Goal: Task Accomplishment & Management: Use online tool/utility

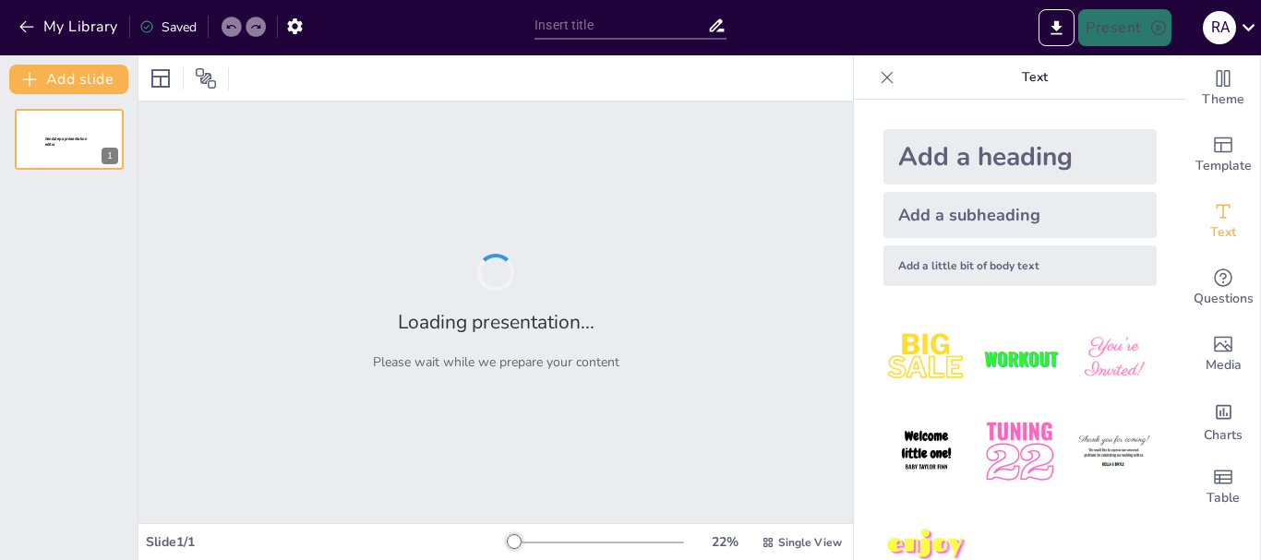
type input "Foundations of Modern Electronics: IoT and AI in the Context of Industrial Evol…"
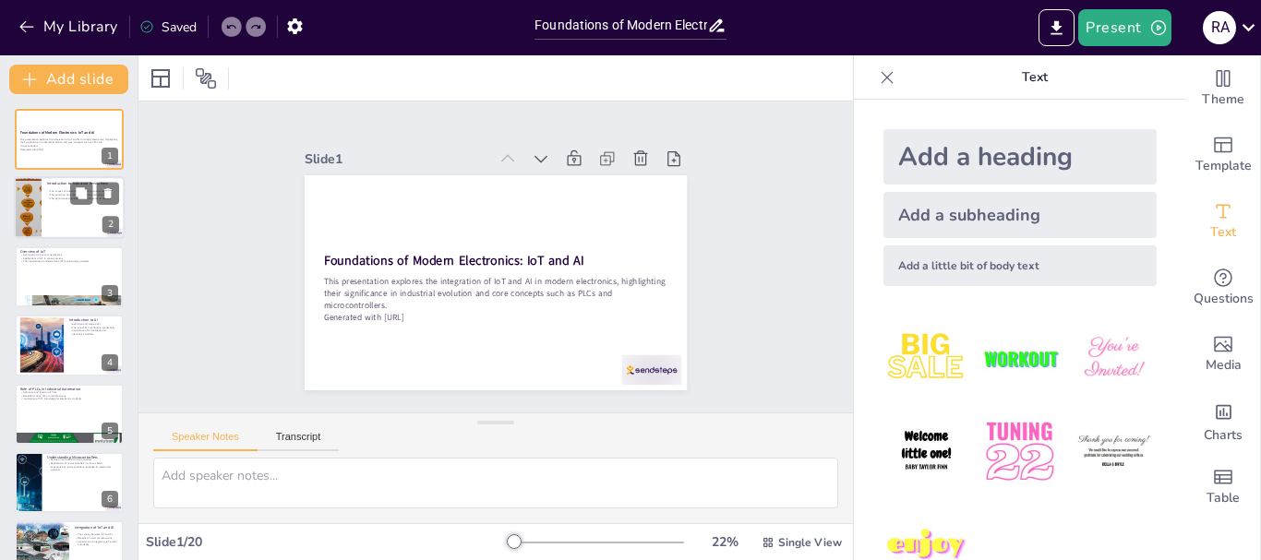
click at [61, 180] on div "Introduction to Industrial Revolutions" at bounding box center [83, 184] width 72 height 8
checkbox input "true"
type textarea "Industrial revolutions have had a profound impact on production methods and eff…"
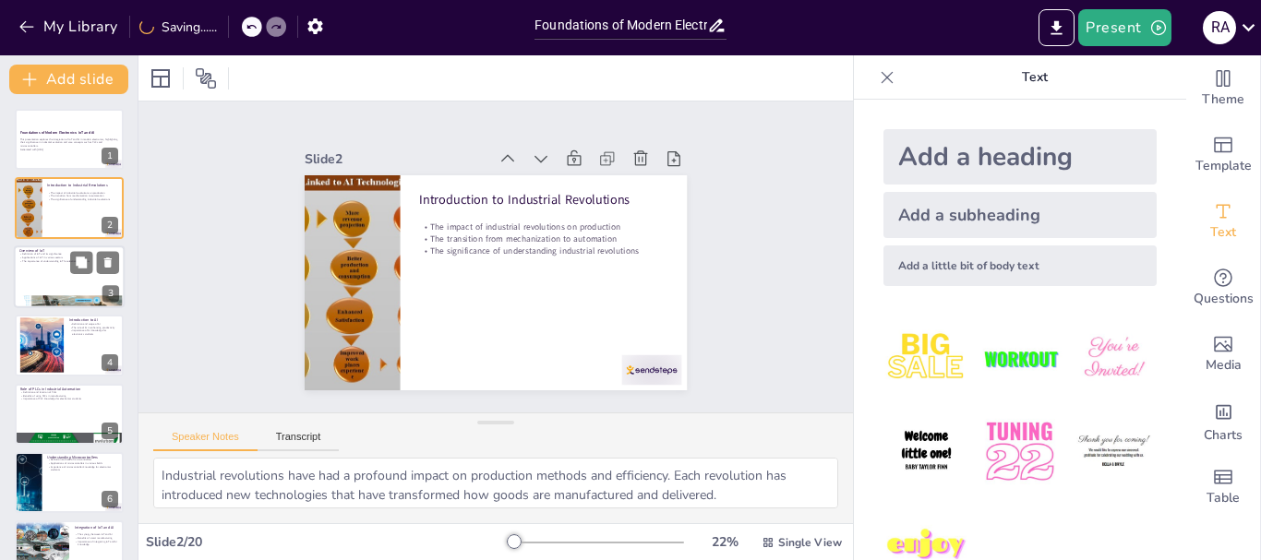
click at [99, 286] on div at bounding box center [69, 277] width 111 height 63
checkbox input "true"
type textarea "The definition of IoT encompasses a vast array of connected devices that commun…"
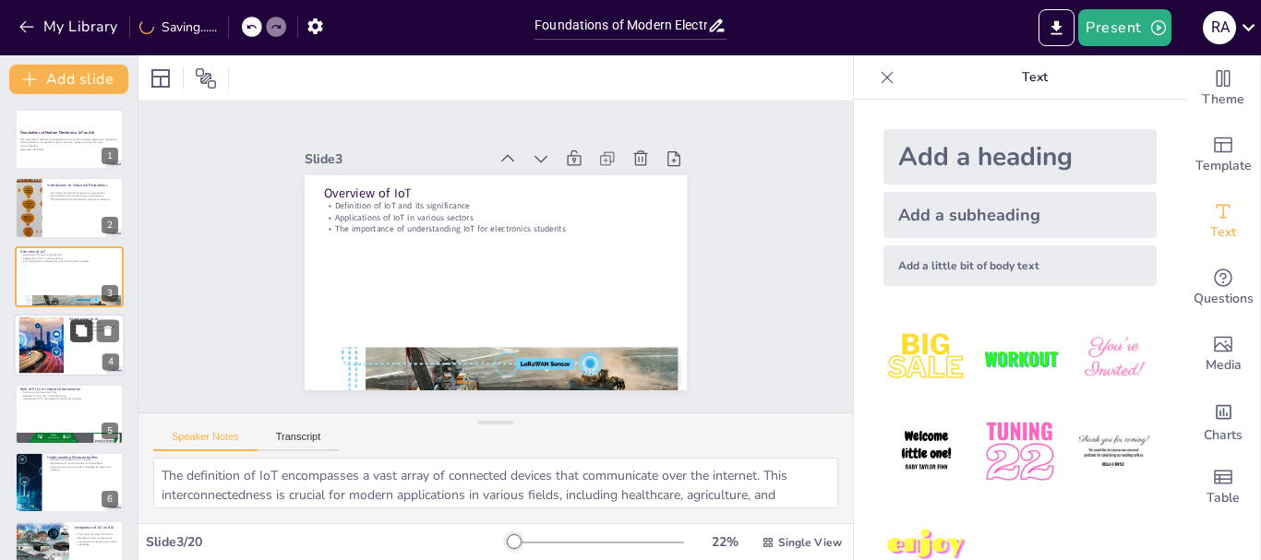
checkbox input "true"
click at [72, 338] on button at bounding box center [81, 331] width 22 height 22
type textarea "The definition of AI encompasses a range of technologies that enable machines t…"
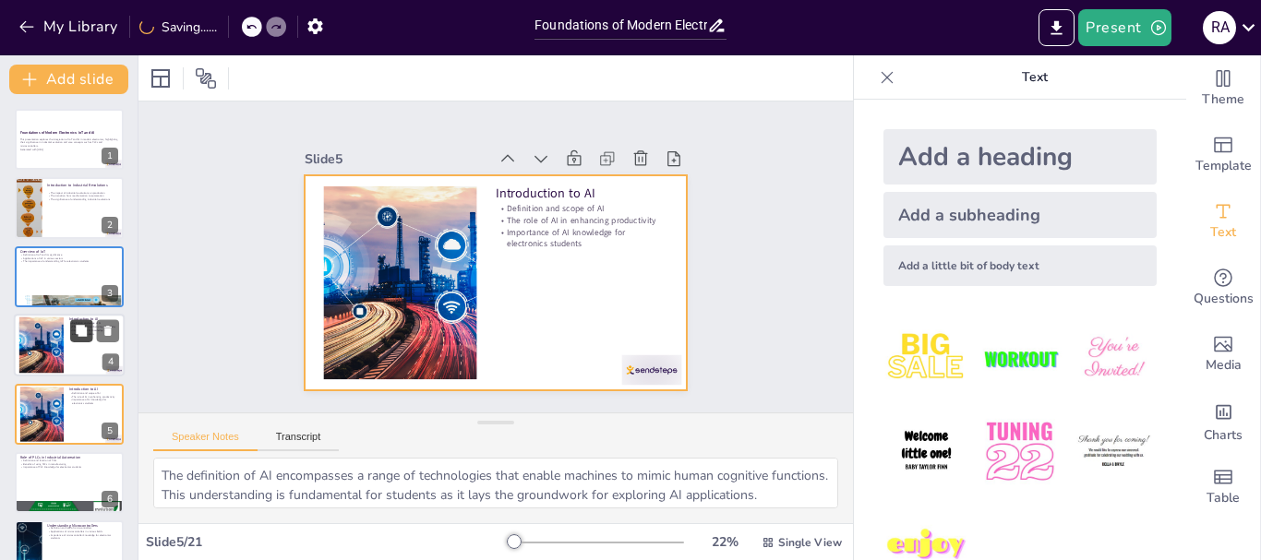
scroll to position [87, 0]
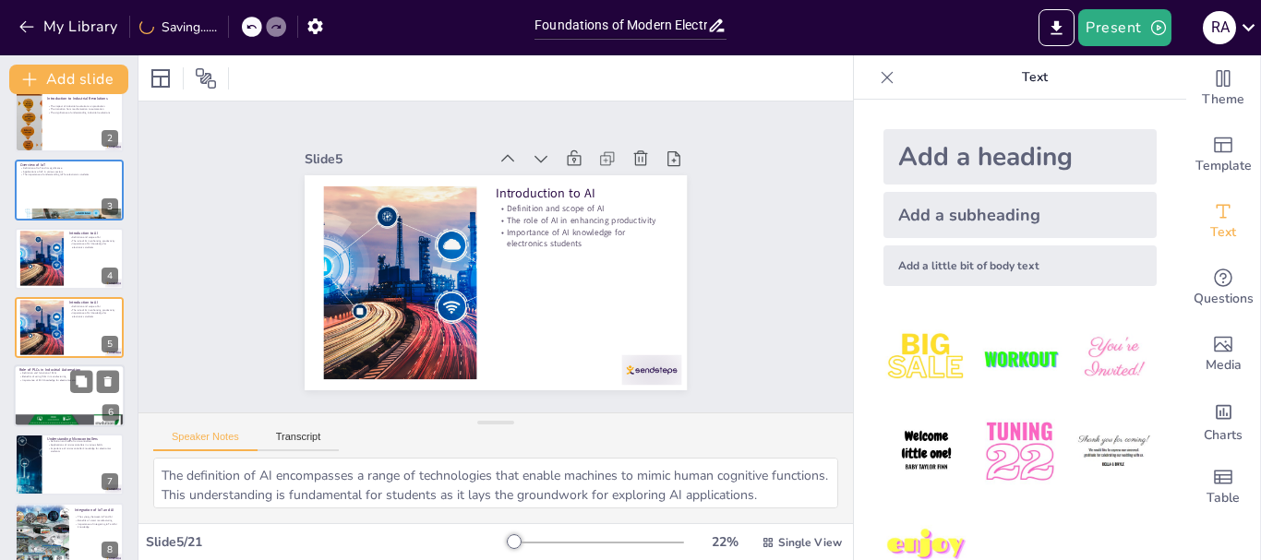
checkbox input "true"
click at [51, 396] on div at bounding box center [69, 396] width 111 height 63
type textarea "PLCs are defined as specialized computing devices used for industrial automatio…"
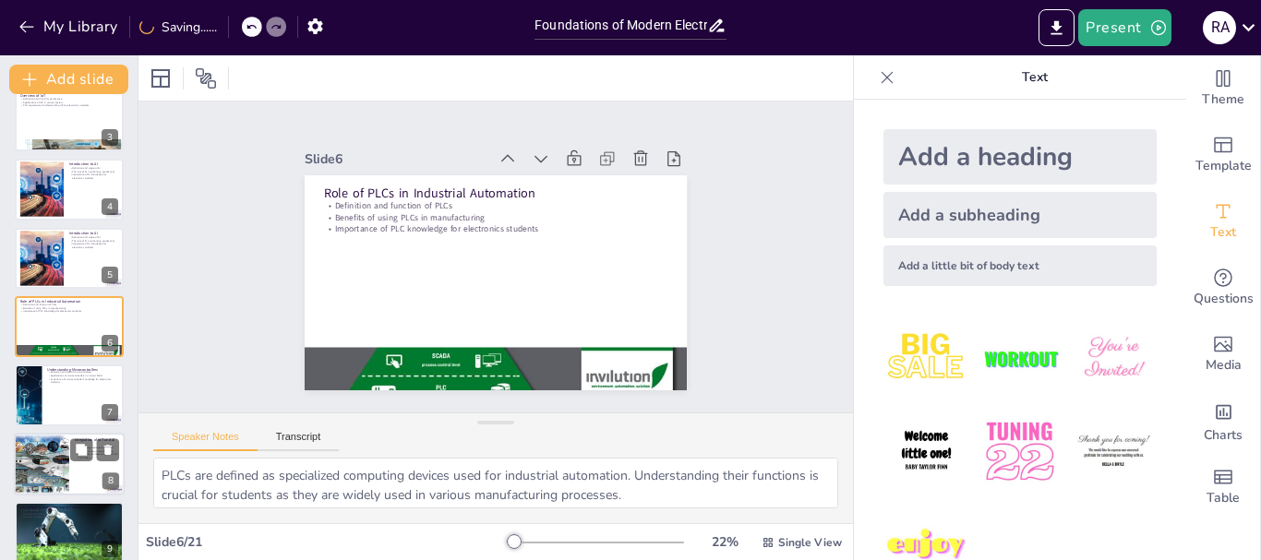
checkbox input "true"
click at [62, 464] on div at bounding box center [41, 464] width 77 height 63
type textarea "The synergy between IoT and AI creates opportunities for innovation in manufact…"
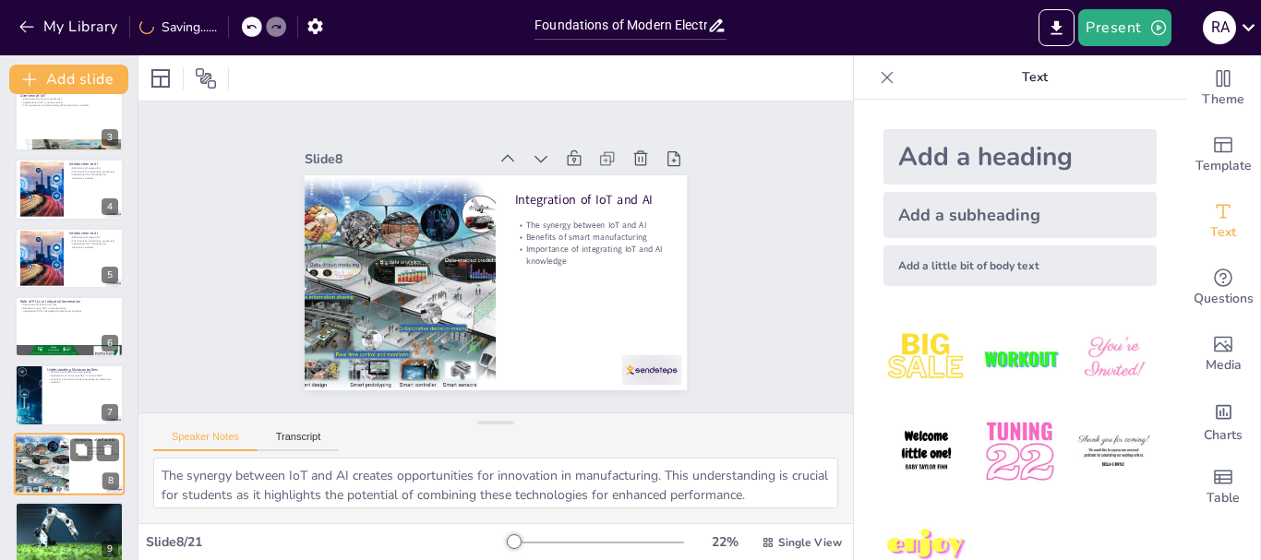
scroll to position [293, 0]
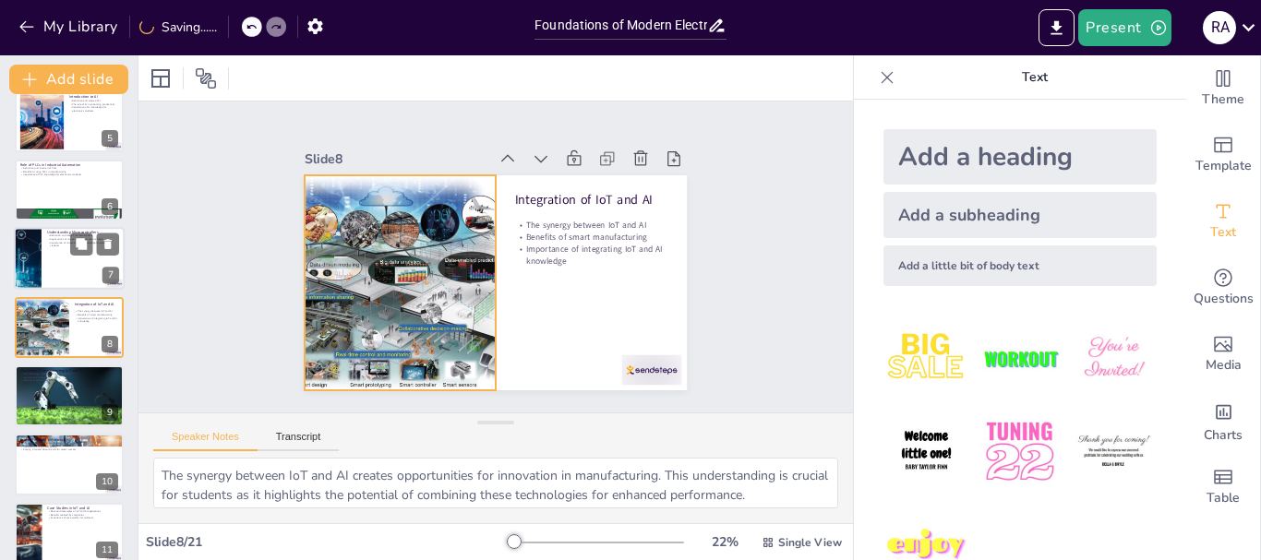
checkbox input "true"
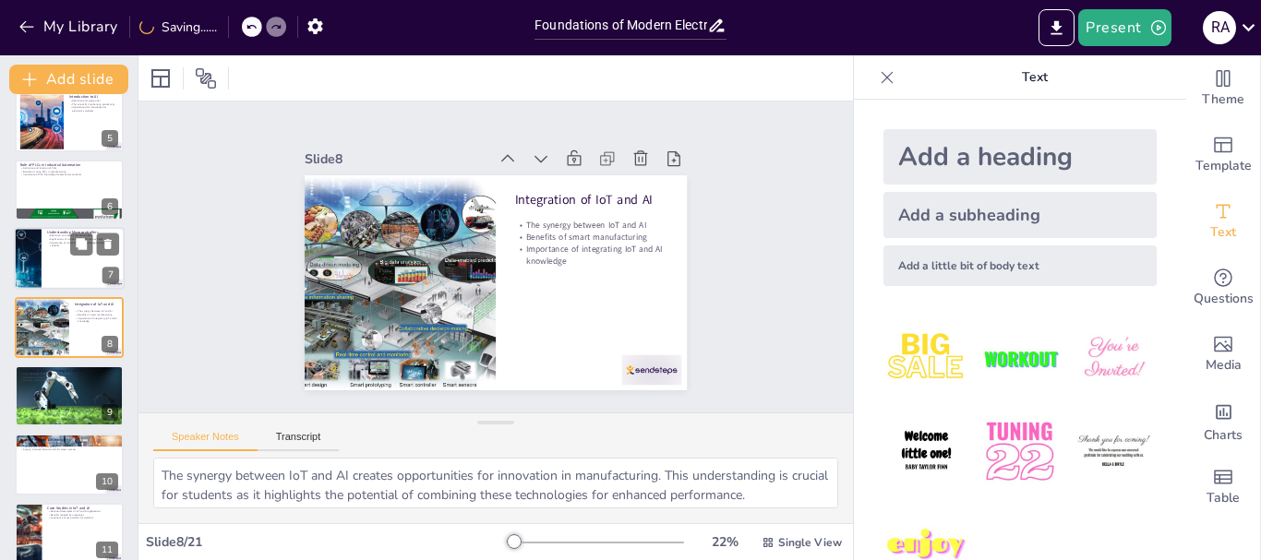
click at [58, 255] on div at bounding box center [69, 259] width 111 height 63
type textarea "Microcontrollers are defined as small computing devices that control other devi…"
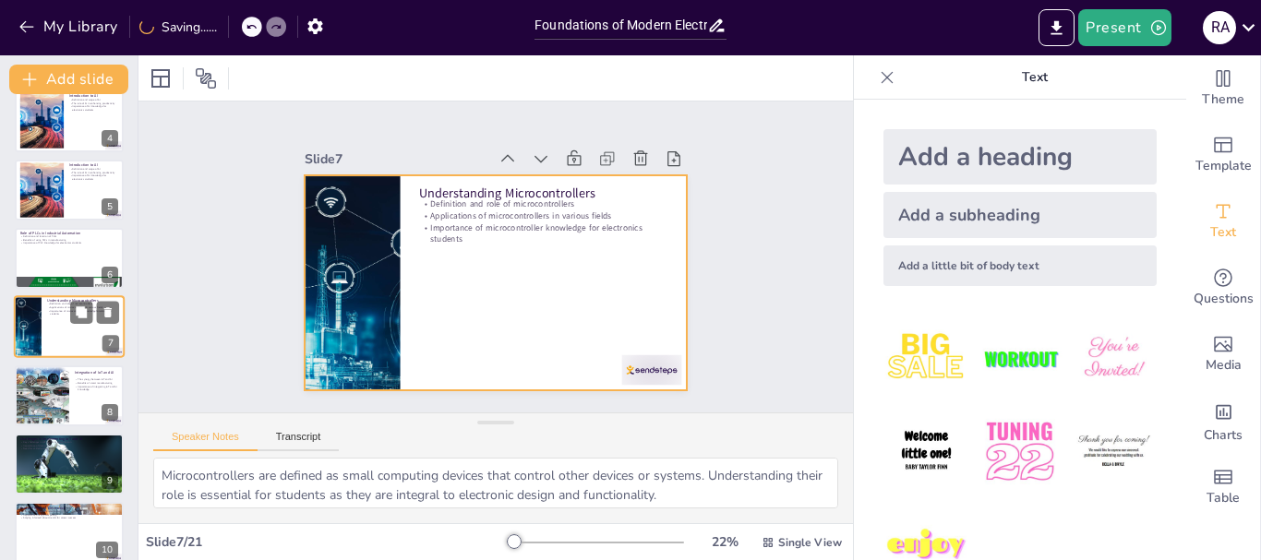
click at [55, 337] on div at bounding box center [69, 327] width 111 height 63
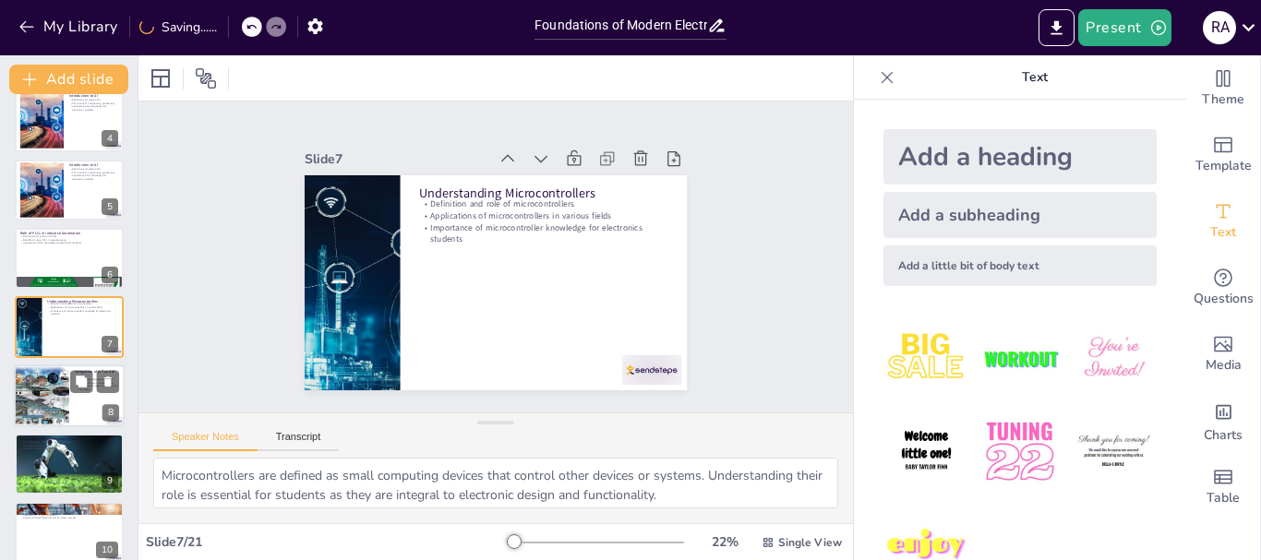
checkbox input "true"
click at [65, 402] on div at bounding box center [41, 396] width 77 height 63
type textarea "The synergy between IoT and AI creates opportunities for innovation in manufact…"
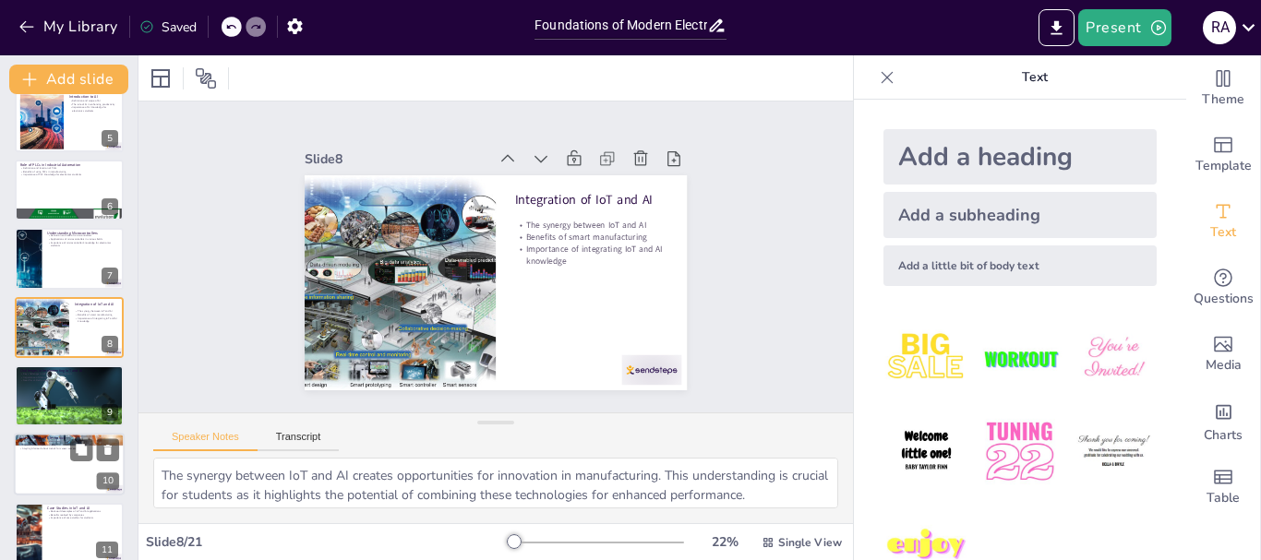
checkbox input "true"
click at [74, 488] on div at bounding box center [69, 465] width 111 height 63
type textarea "The key emerging trends in electronics include edge computing, enhanced AI algo…"
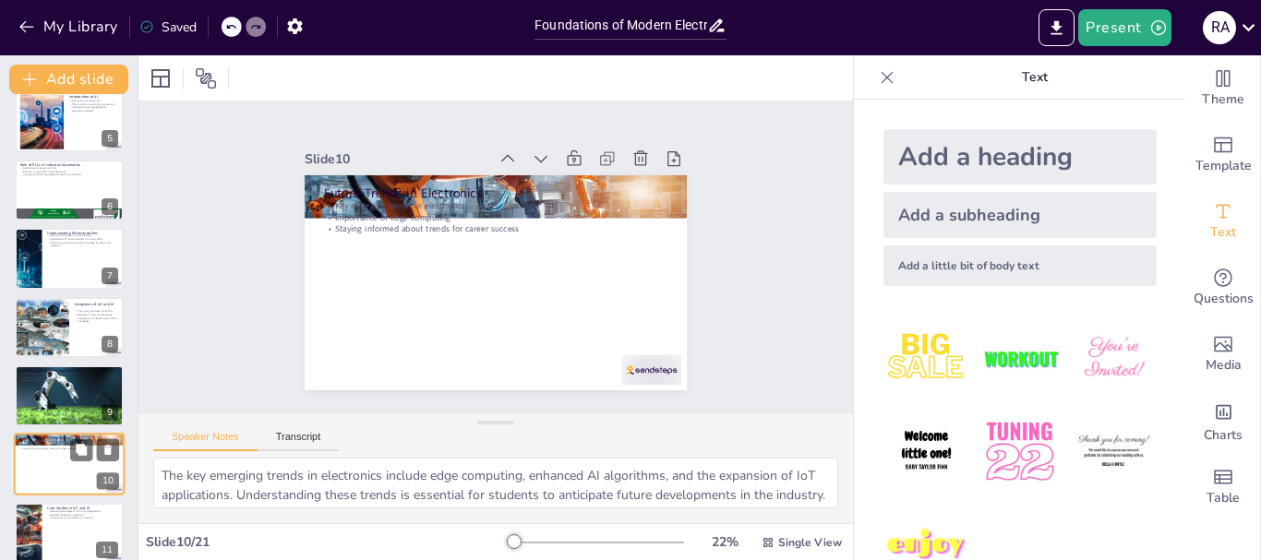
scroll to position [430, 0]
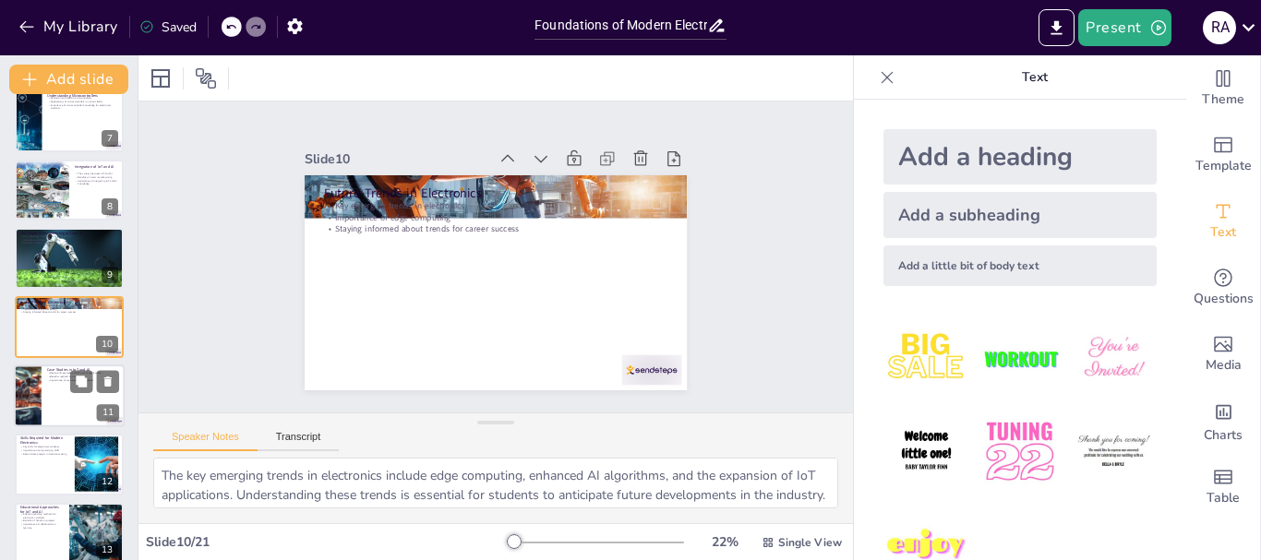
checkbox input "true"
click at [45, 382] on div at bounding box center [69, 396] width 111 height 63
type textarea "Real-world case studies provide valuable insights into how IoT and AI are appli…"
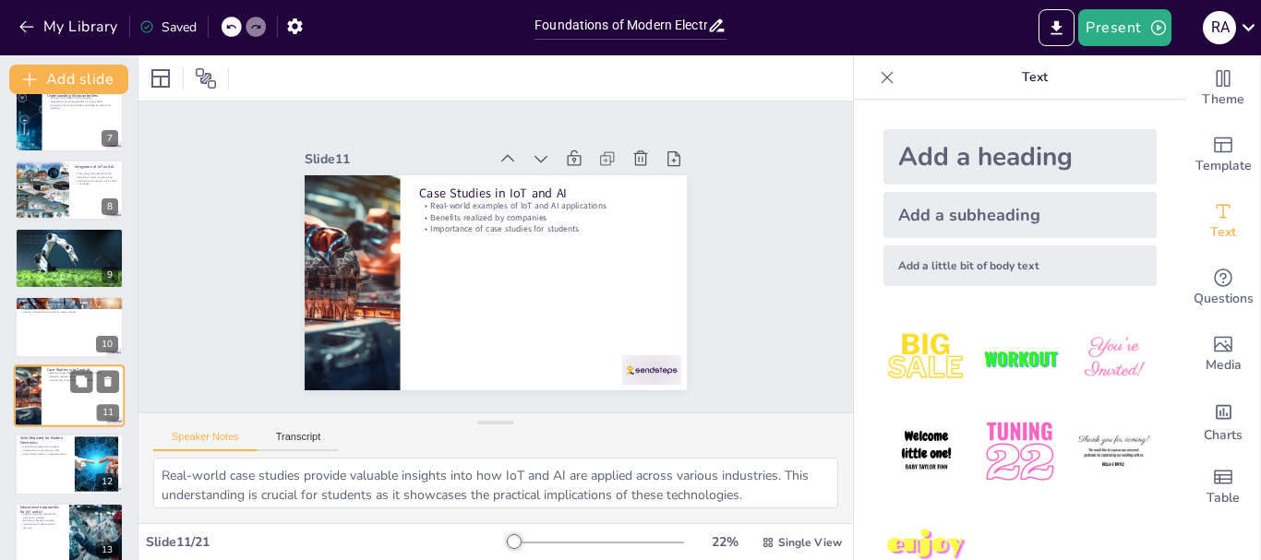
scroll to position [498, 0]
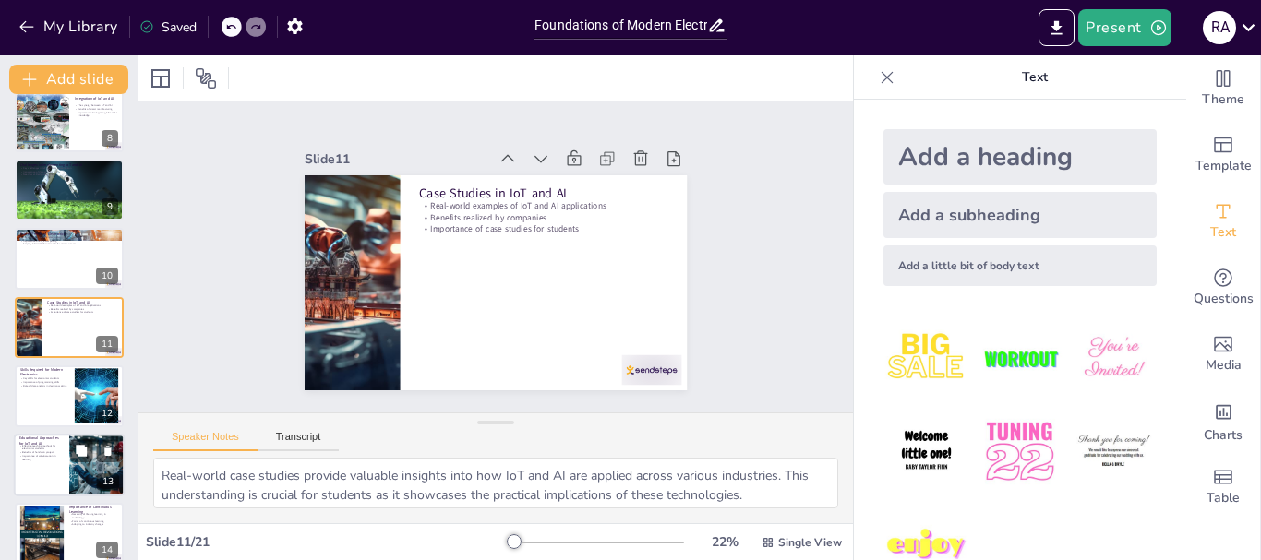
checkbox input "true"
click at [49, 459] on p "Importance of collaboration in learning" at bounding box center [41, 457] width 44 height 6
type textarea "Effective teaching methods for electronics students include hands-on projects, …"
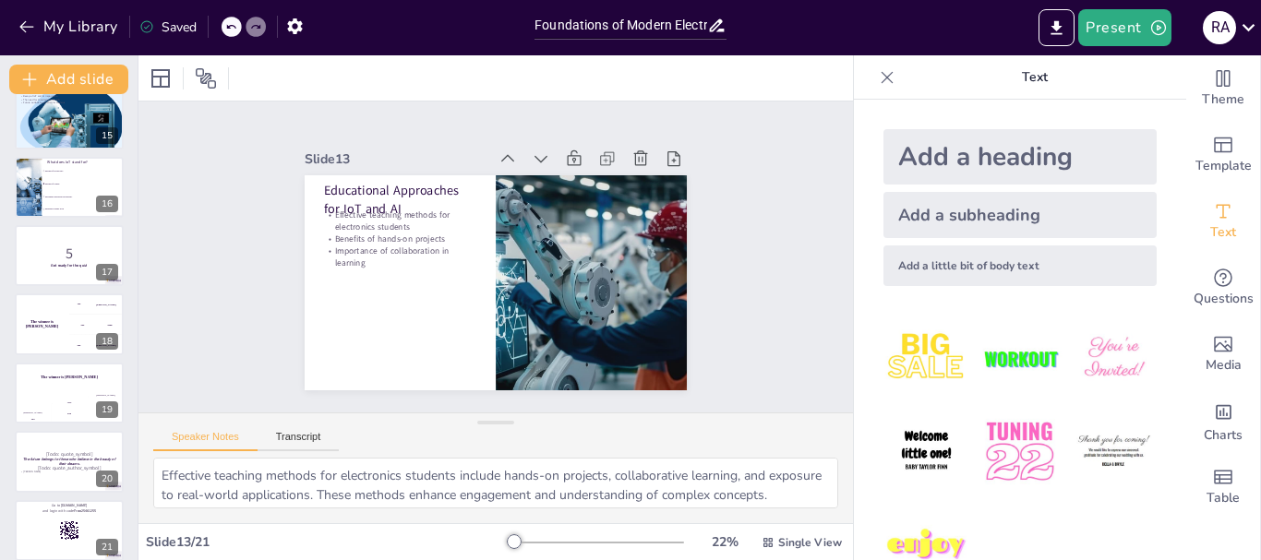
scroll to position [998, 0]
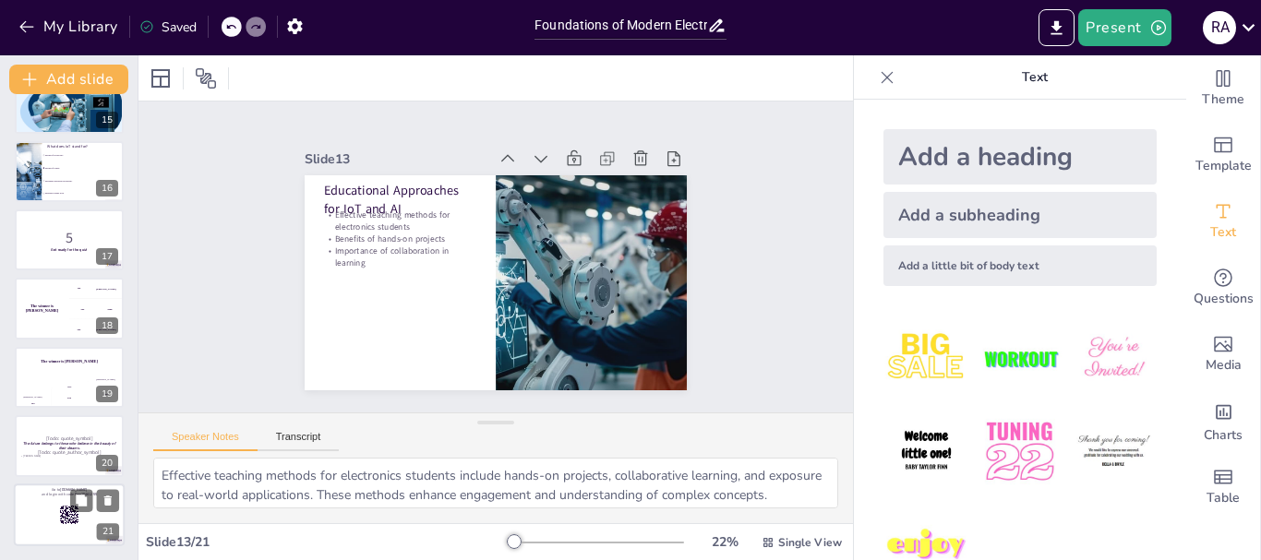
checkbox input "true"
click at [62, 509] on rect at bounding box center [69, 515] width 20 height 20
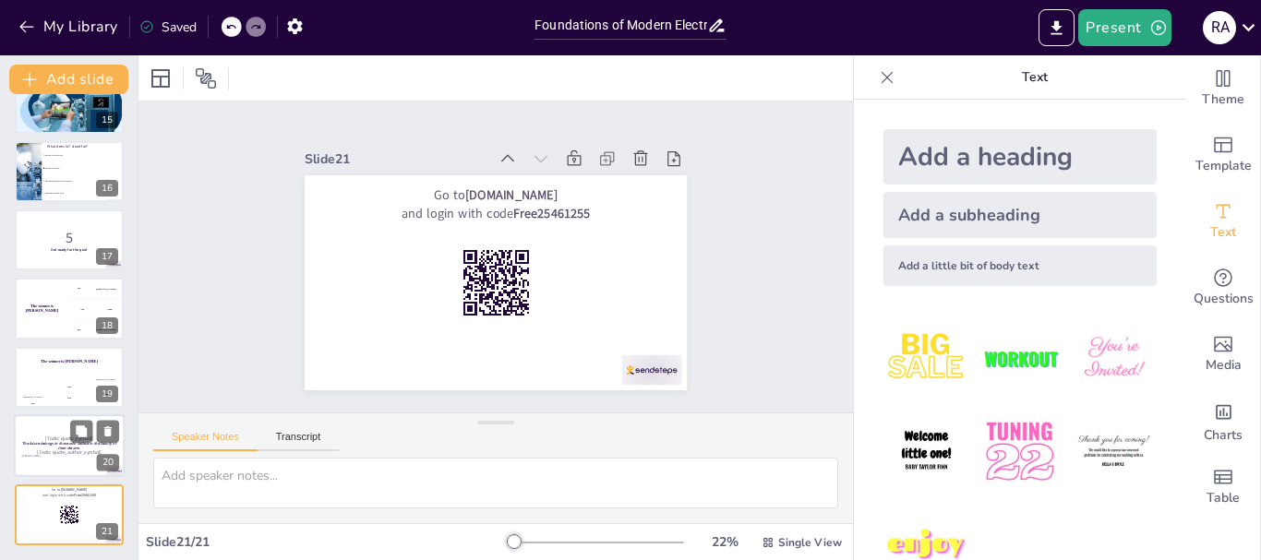
click at [63, 460] on div at bounding box center [69, 445] width 111 height 63
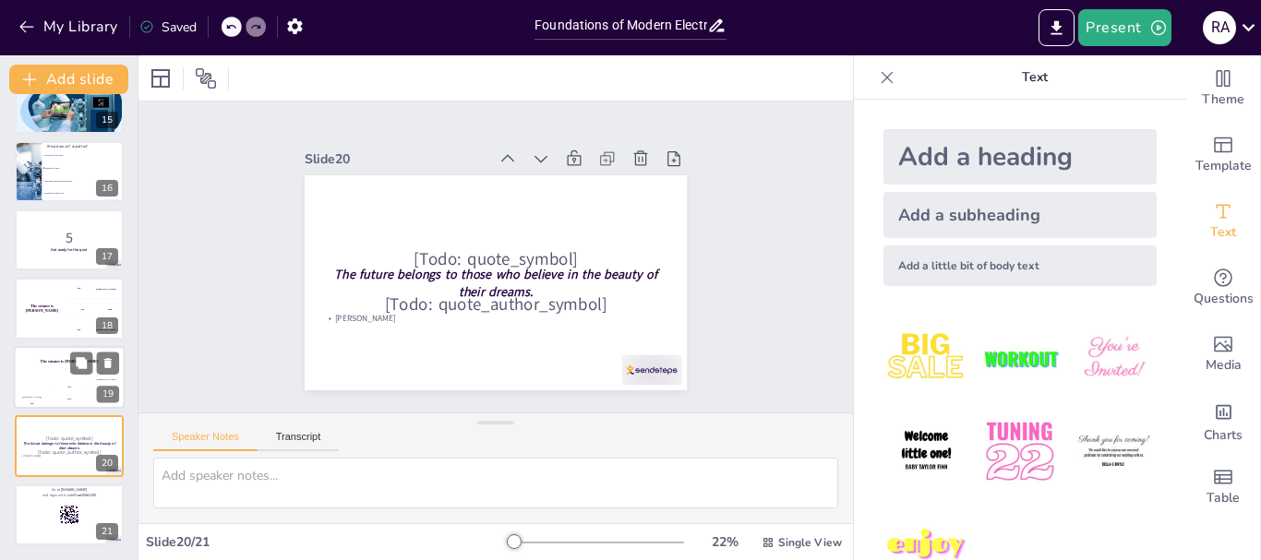
click at [46, 381] on div "Hasan 100" at bounding box center [32, 393] width 37 height 31
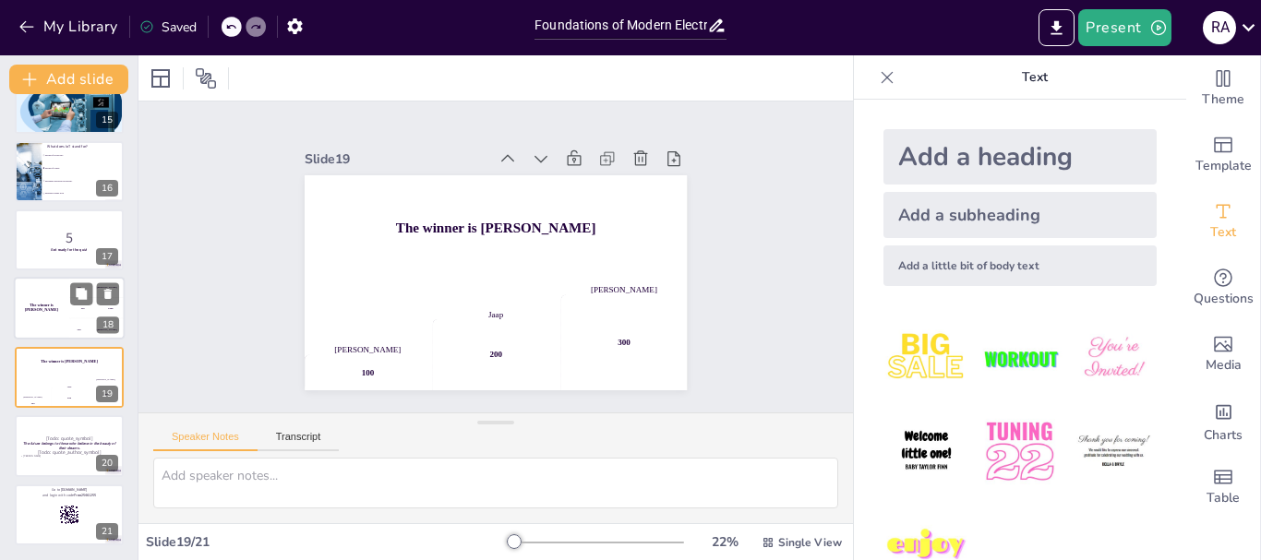
click at [15, 339] on div "The winner is [PERSON_NAME] 🏆 100 Hasan 200 Jaap 300 Niels 18" at bounding box center [69, 309] width 111 height 63
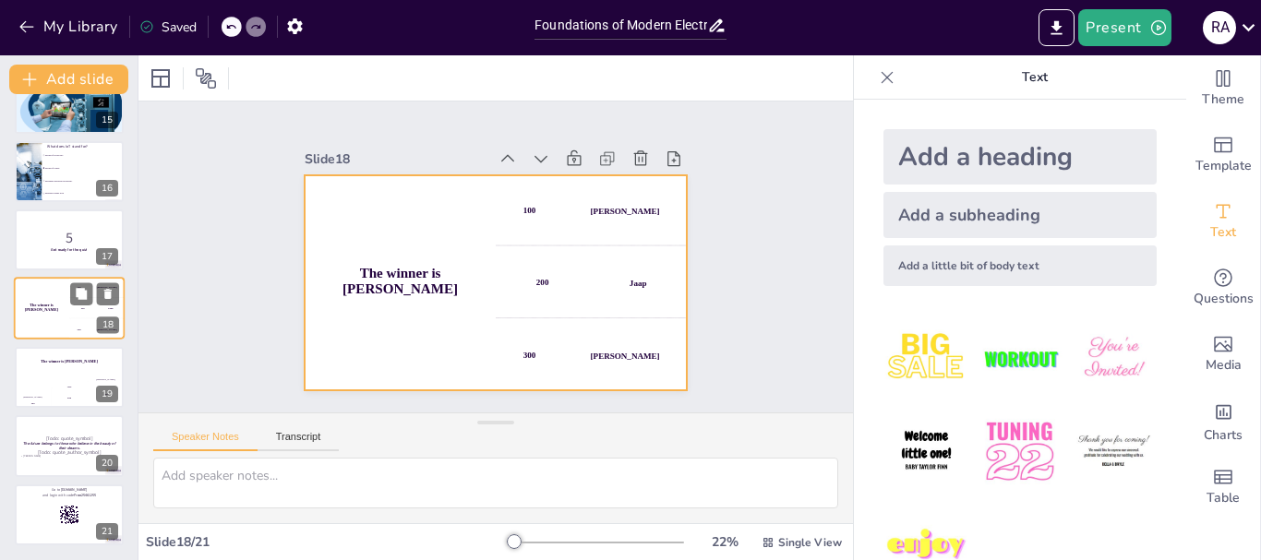
scroll to position [979, 0]
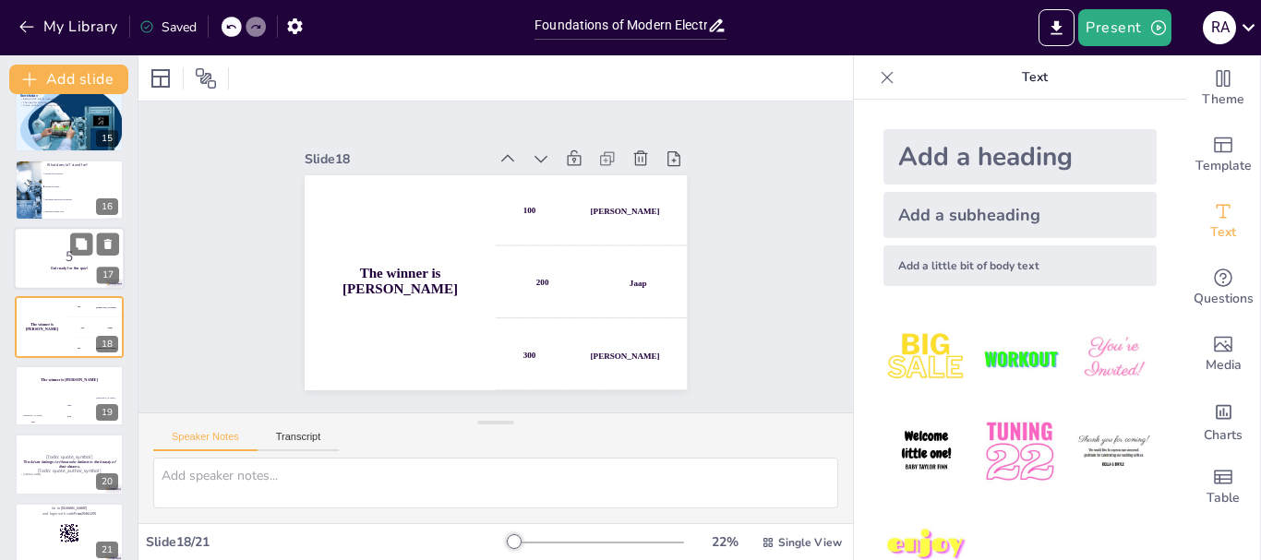
click at [41, 254] on p "5" at bounding box center [69, 256] width 100 height 20
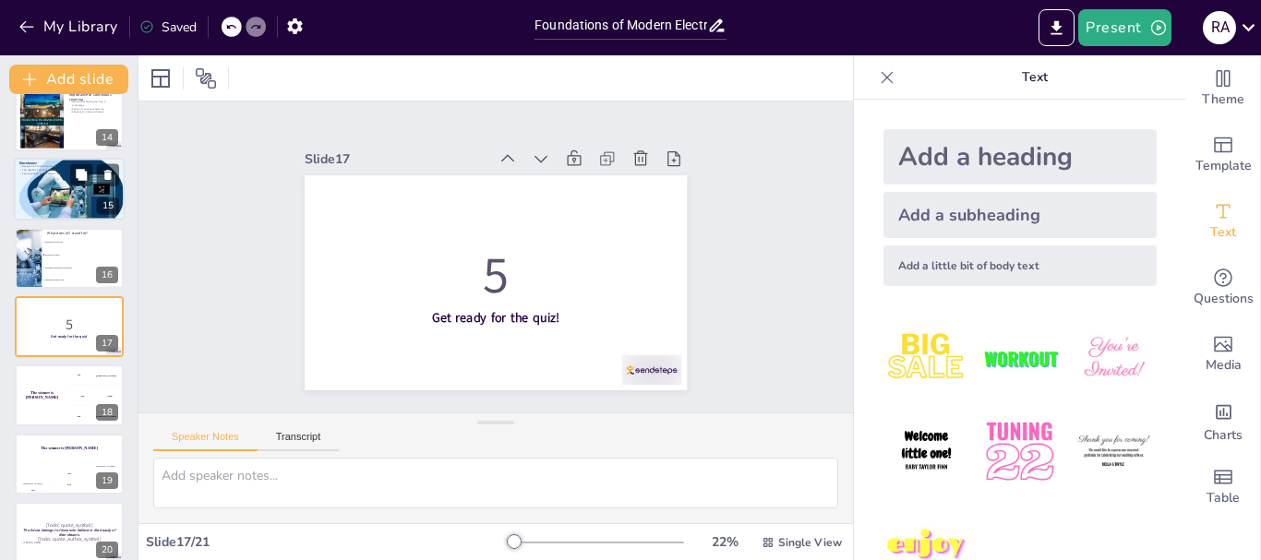
checkbox input "true"
click at [56, 176] on div at bounding box center [68, 190] width 125 height 63
type textarea "A recap of the importance of IoT and AI highlights their role in shaping the fu…"
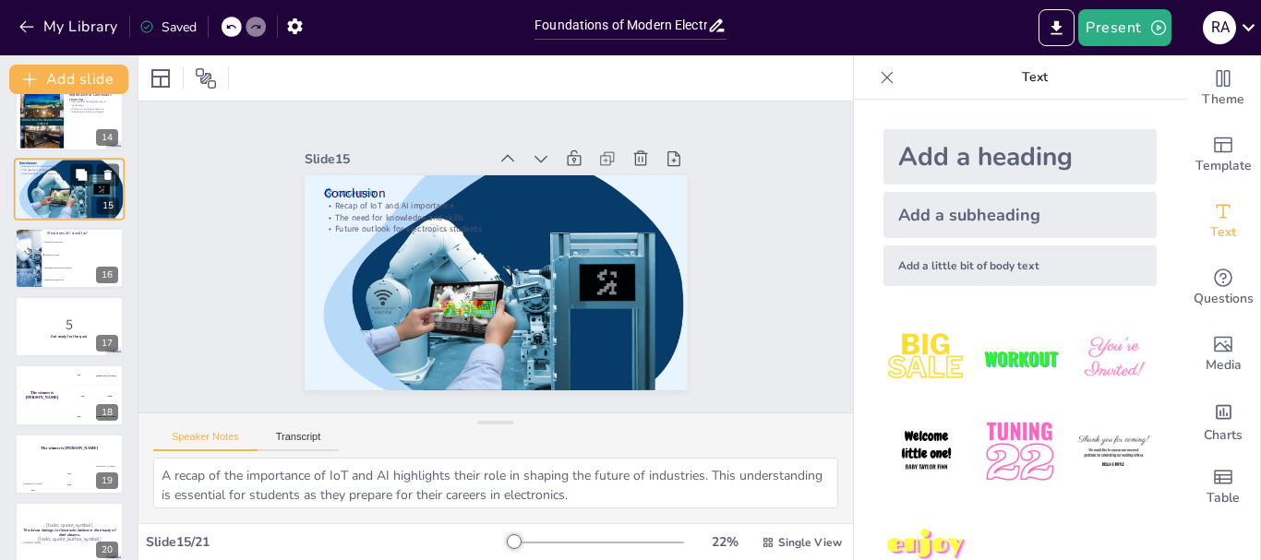
scroll to position [774, 0]
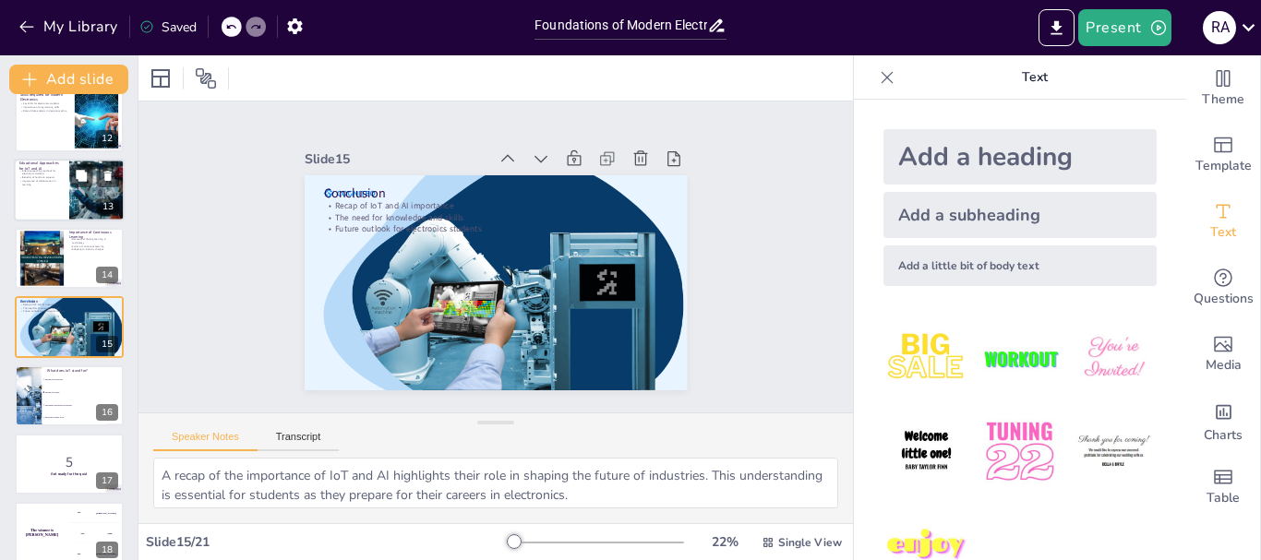
checkbox input "true"
click at [45, 198] on div at bounding box center [69, 190] width 111 height 63
type textarea "Effective teaching methods for electronics students include hands-on projects, …"
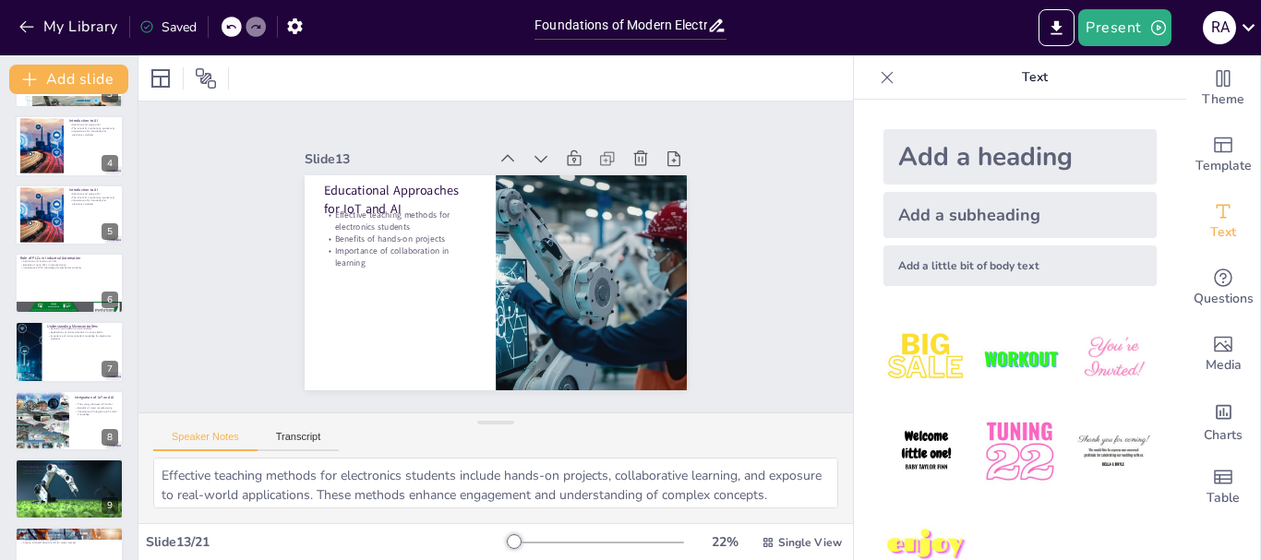
scroll to position [0, 0]
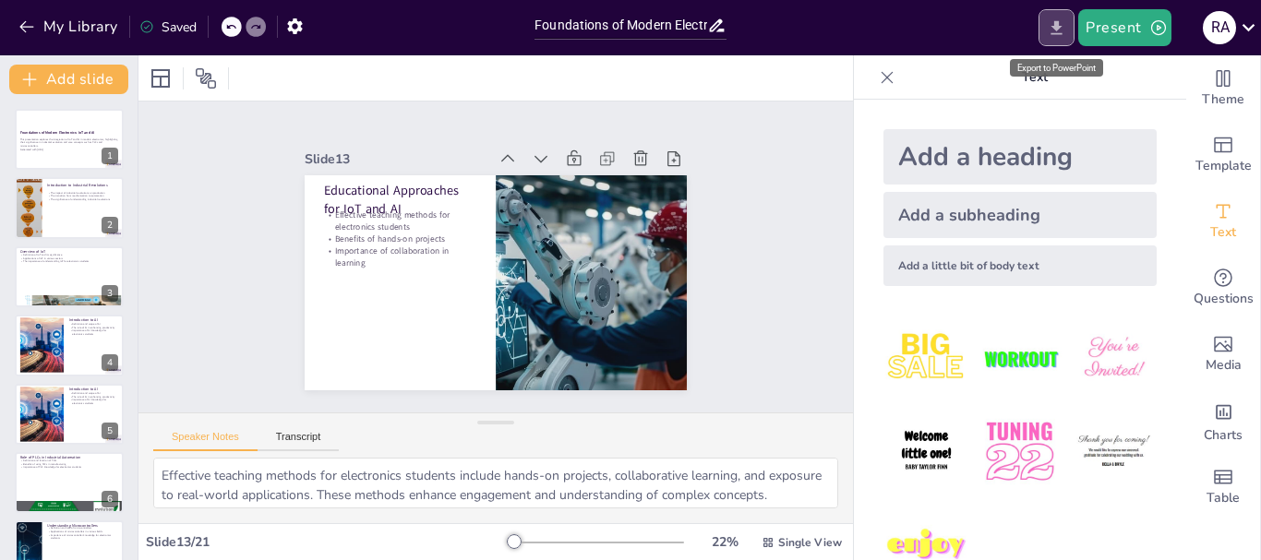
click at [1052, 28] on icon "Export to PowerPoint" at bounding box center [1056, 27] width 19 height 19
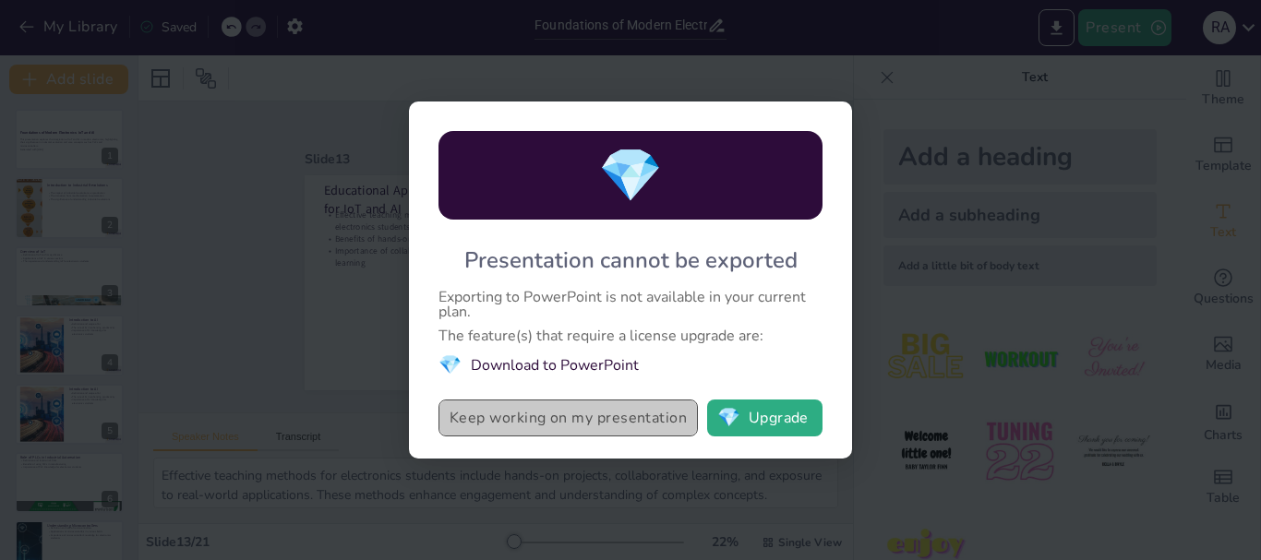
click at [592, 426] on button "Keep working on my presentation" at bounding box center [567, 418] width 259 height 37
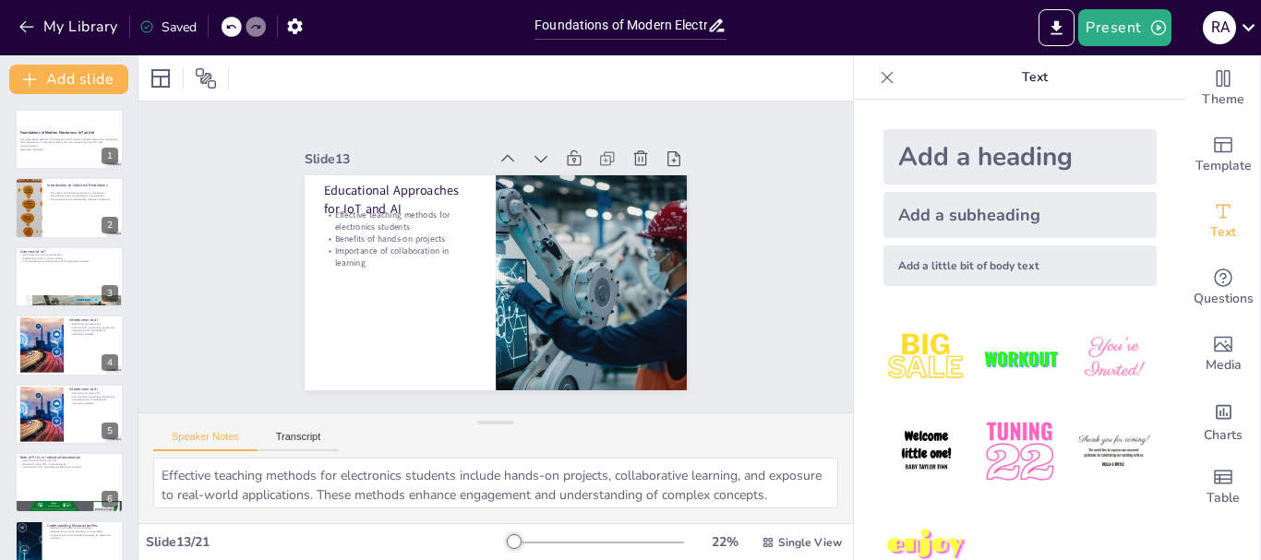
checkbox input "true"
